Goal: Task Accomplishment & Management: Use online tool/utility

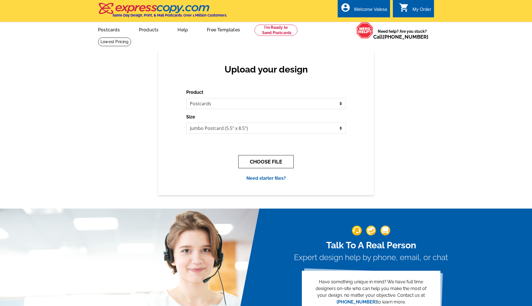
click at [268, 162] on button "CHOOSE FILE" at bounding box center [265, 161] width 55 height 13
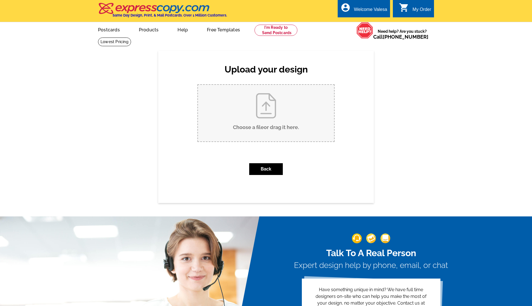
click at [274, 113] on input "Choose a file or drag it here ." at bounding box center [266, 113] width 136 height 57
type input "C:\fakepath\Front.pdf"
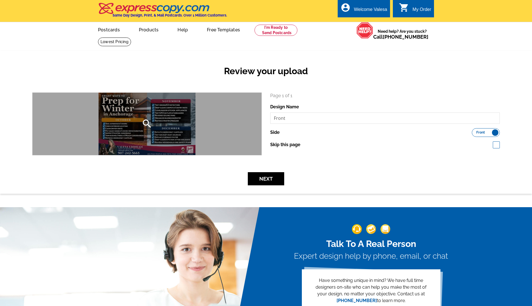
click at [149, 123] on icon "search" at bounding box center [147, 123] width 11 height 11
click at [139, 122] on div "search" at bounding box center [147, 124] width 229 height 62
